Goal: Task Accomplishment & Management: Manage account settings

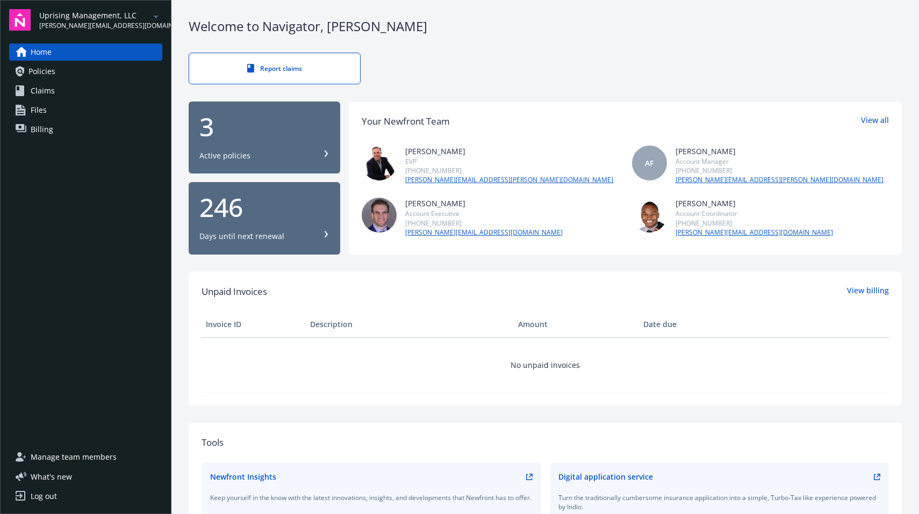
click at [133, 22] on span "[PERSON_NAME][EMAIL_ADDRESS][DOMAIN_NAME]" at bounding box center [94, 26] width 110 height 10
click at [120, 87] on span "Uprising Management, LLC" at bounding box center [93, 86] width 99 height 22
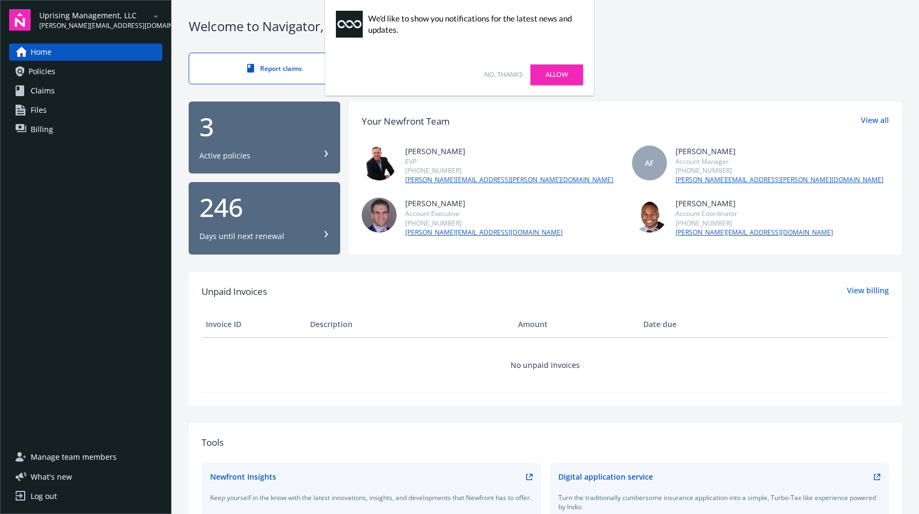
click at [107, 27] on span "[PERSON_NAME][EMAIL_ADDRESS][DOMAIN_NAME]" at bounding box center [94, 26] width 110 height 10
click at [515, 73] on link "No, thanks" at bounding box center [503, 75] width 38 height 10
